Goal: Find specific page/section: Find specific page/section

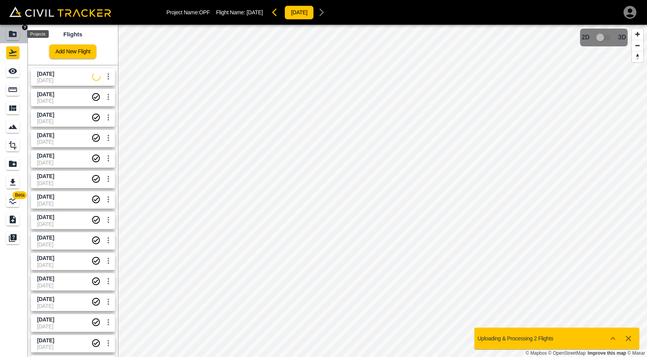
click at [12, 38] on icon "Projects" at bounding box center [12, 33] width 9 height 9
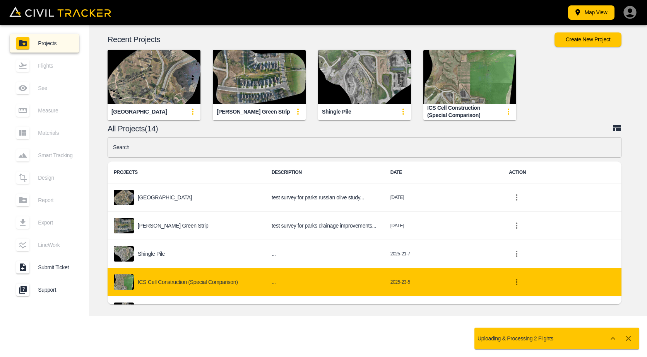
scroll to position [77, 0]
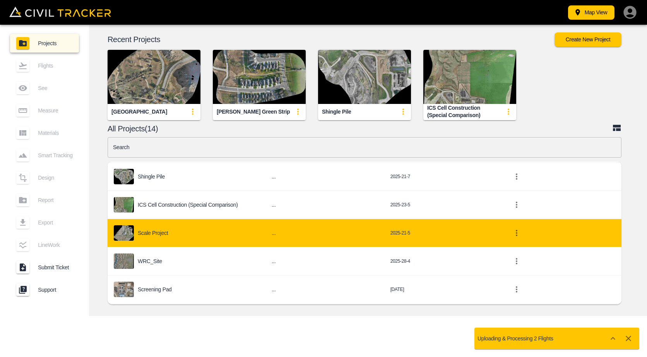
click at [162, 235] on p "Scale Project" at bounding box center [153, 233] width 30 height 6
